Goal: Task Accomplishment & Management: Use online tool/utility

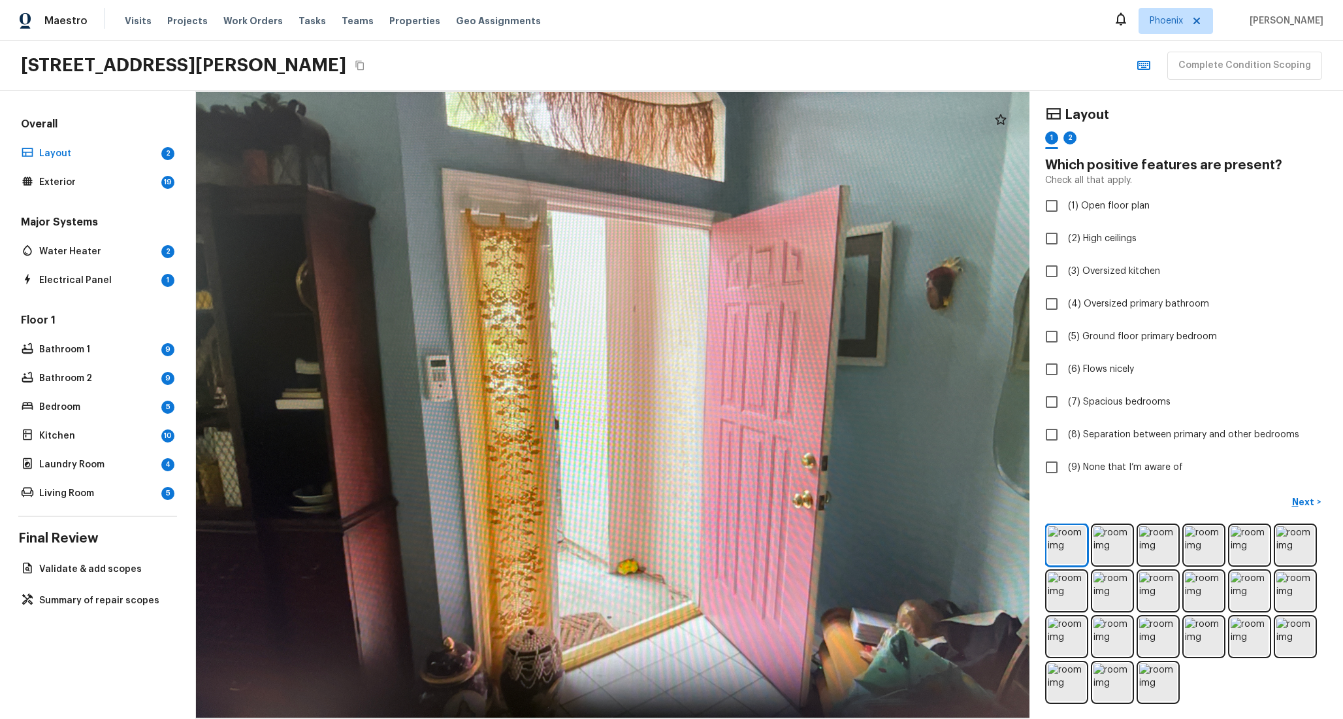
click at [20, 25] on img at bounding box center [26, 21] width 12 height 16
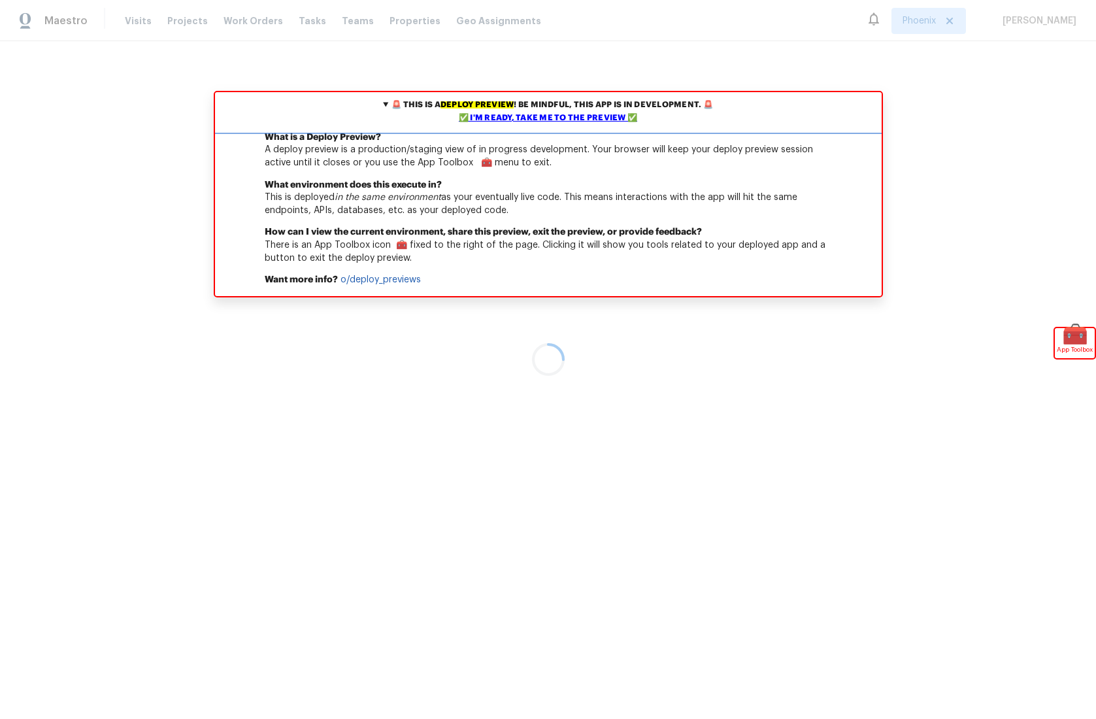
click at [549, 120] on div "✅ I'm ready, take me to the preview ✅" at bounding box center [548, 118] width 660 height 13
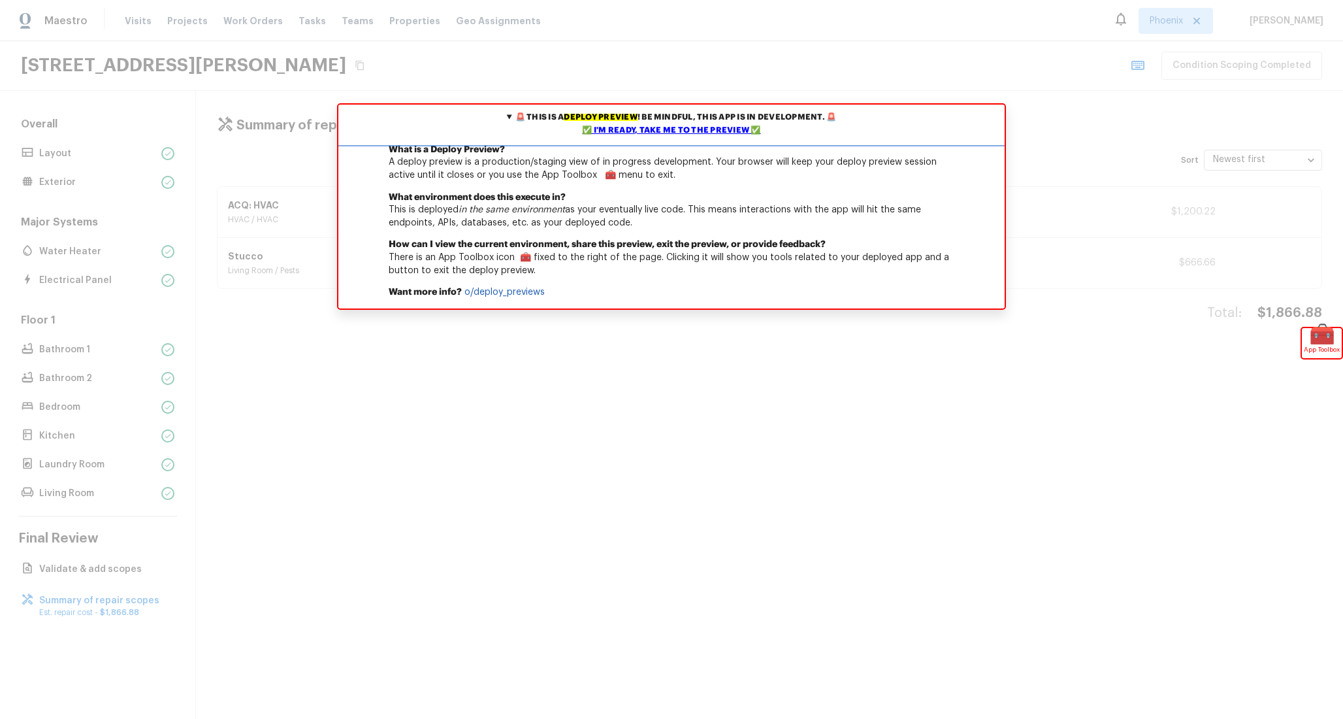
click at [641, 131] on div "✅ I'm ready, take me to the preview ✅" at bounding box center [672, 130] width 660 height 13
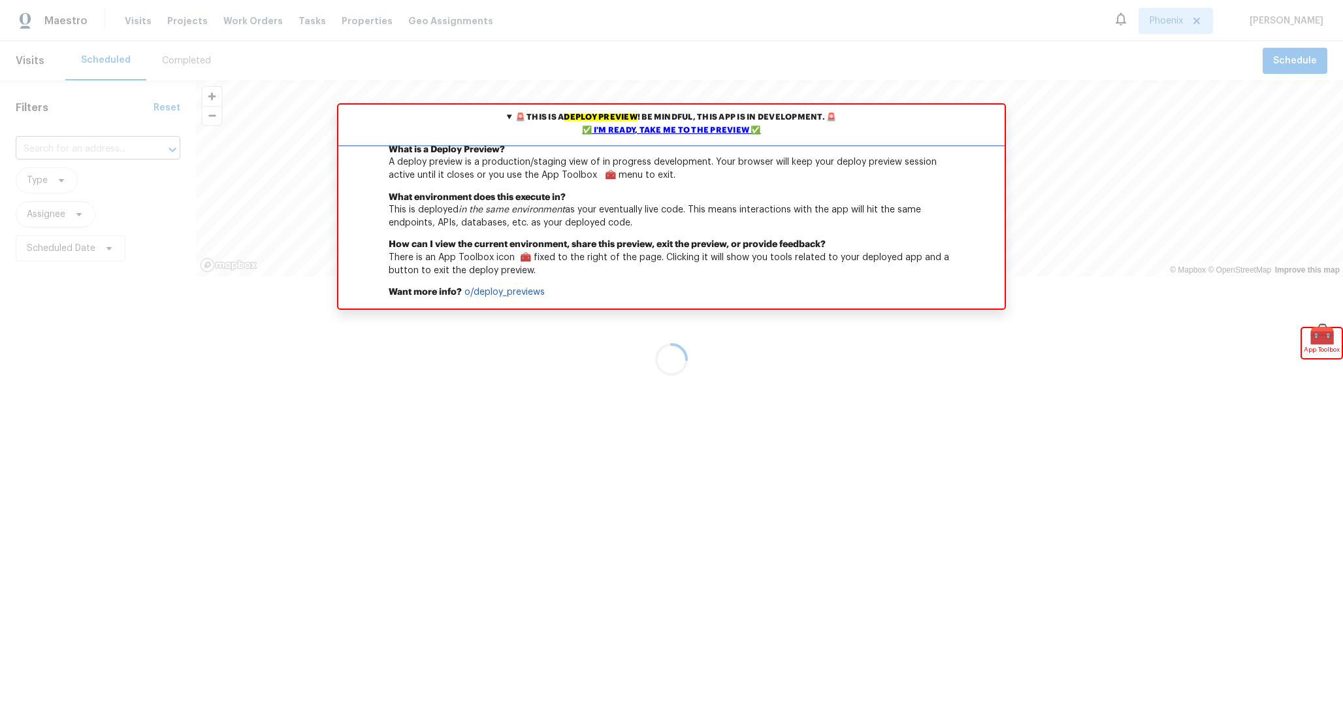
click at [670, 129] on div "✅ I'm ready, take me to the preview ✅" at bounding box center [672, 130] width 660 height 13
